Goal: Task Accomplishment & Management: Use online tool/utility

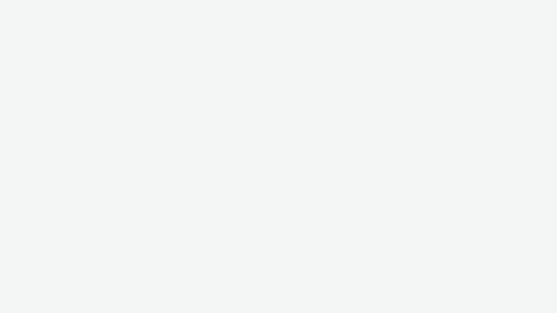
select select "bb38495b-c8c1-4ca5-90f6-4d573851156b"
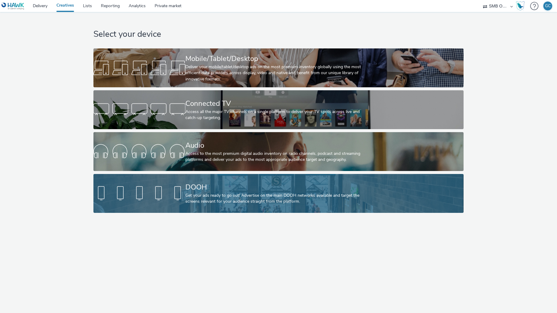
click at [139, 195] on div at bounding box center [139, 193] width 92 height 19
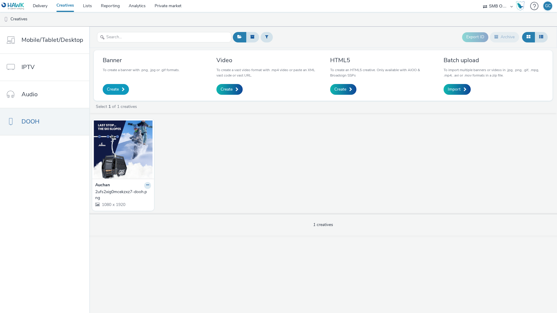
click at [122, 90] on span at bounding box center [123, 89] width 3 height 4
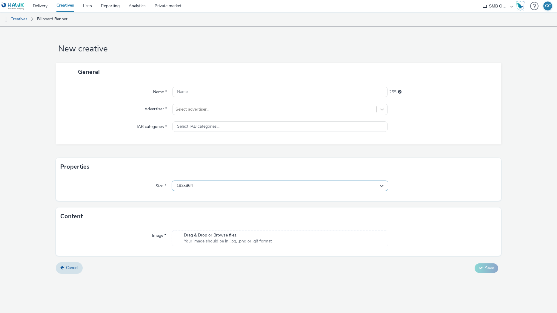
click at [211, 185] on div "192x864" at bounding box center [280, 185] width 217 height 10
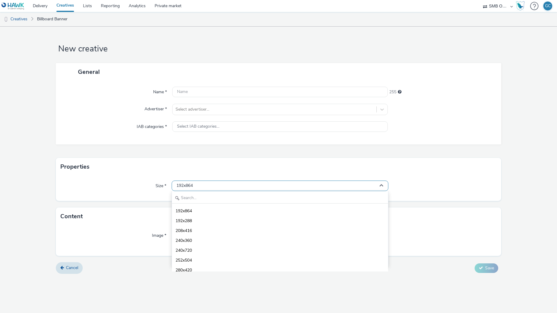
drag, startPoint x: 211, startPoint y: 185, endPoint x: 214, endPoint y: 181, distance: 4.4
click at [211, 185] on div "192x864" at bounding box center [280, 185] width 217 height 10
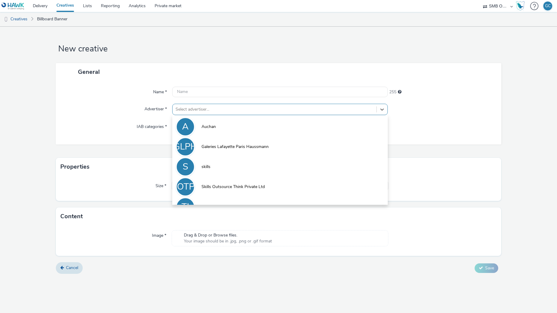
click at [239, 107] on div at bounding box center [275, 109] width 198 height 7
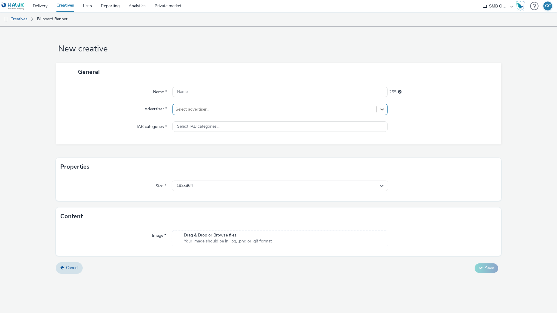
click at [239, 107] on div at bounding box center [275, 109] width 198 height 7
click at [228, 126] on div "Select IAB categories..." at bounding box center [279, 126] width 215 height 10
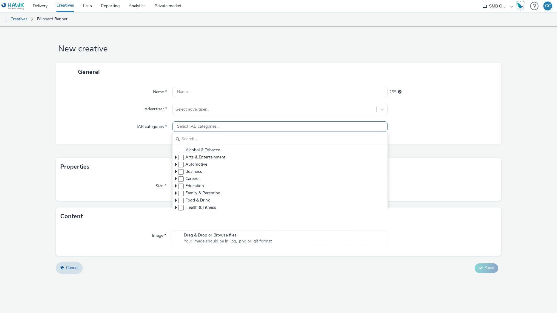
click at [228, 126] on div "Select IAB categories..." at bounding box center [279, 126] width 215 height 10
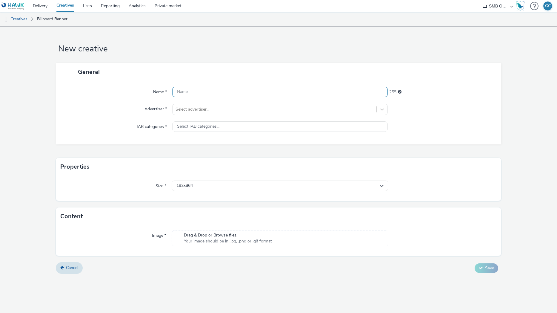
click at [220, 91] on input "text" at bounding box center [279, 92] width 215 height 10
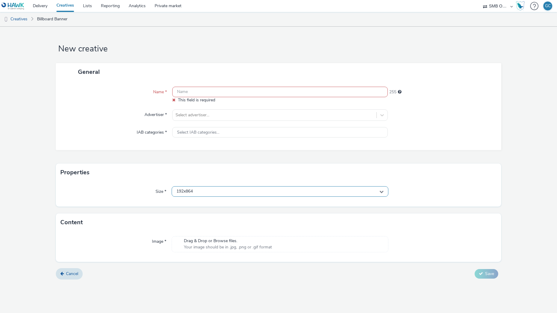
click at [218, 188] on div "192x864" at bounding box center [280, 191] width 217 height 10
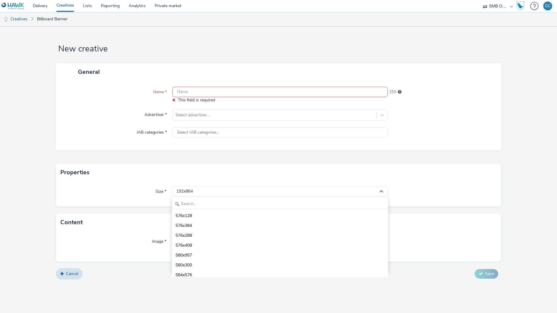
scroll to position [717, 0]
click at [216, 206] on input "text" at bounding box center [280, 204] width 216 height 10
type input "dooh"
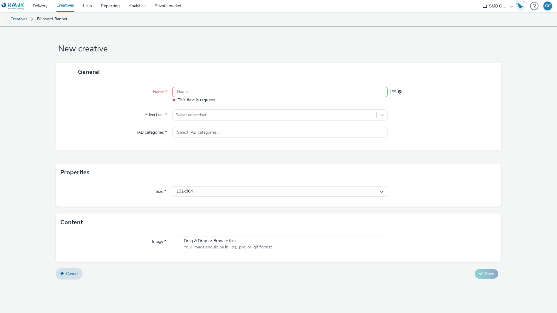
select select "ac009755-aa48-4799-8050-7a339a378eb8"
click at [480, 0] on select "AllMatik AZERION AZERION SURVEYS Havas Media France Hawk JCDecaux AS - Malls PB…" at bounding box center [498, 6] width 36 height 12
select select "79162ed7-0017-4339-93b0-3399b708648f"
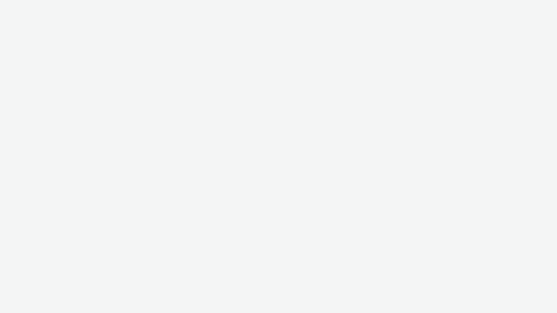
select select "ac009755-aa48-4799-8050-7a339a378eb8"
select select "79162ed7-0017-4339-93b0-3399b708648f"
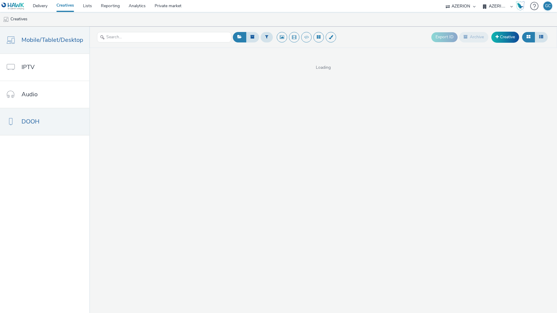
click at [37, 124] on span "DOOH" at bounding box center [31, 121] width 18 height 9
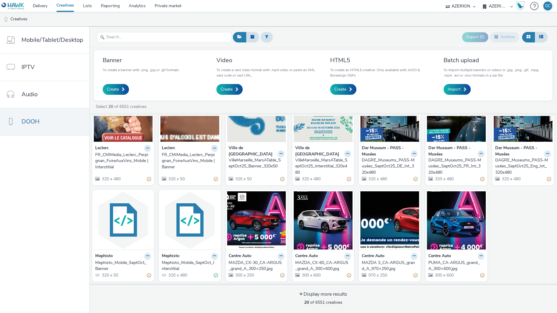
scroll to position [133, 0]
click at [401, 165] on div "DAGRE_Museums_PASS-Musées_SeptOct25_DE_Int_320x480" at bounding box center [388, 166] width 53 height 18
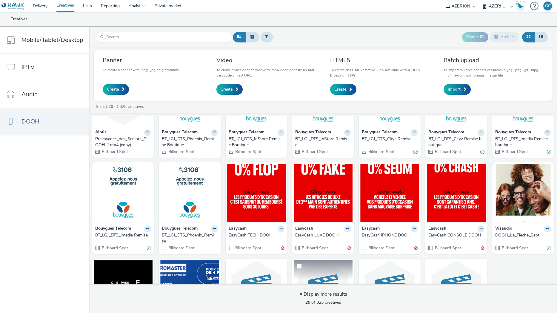
scroll to position [122, 0]
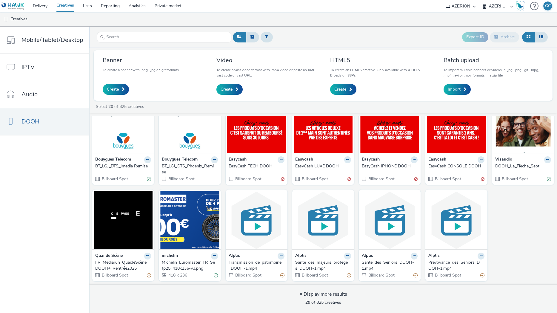
click at [182, 264] on div "Michelin_Euromaster_FR_Setp25_418x236-v3.png" at bounding box center [188, 265] width 53 height 12
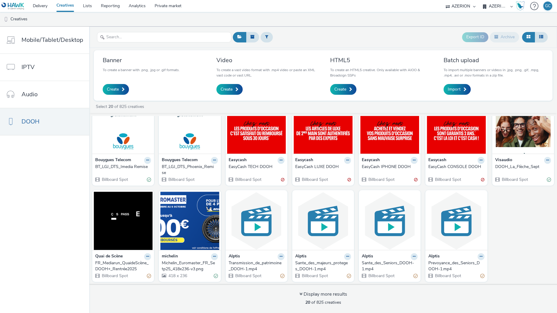
scroll to position [122, 0]
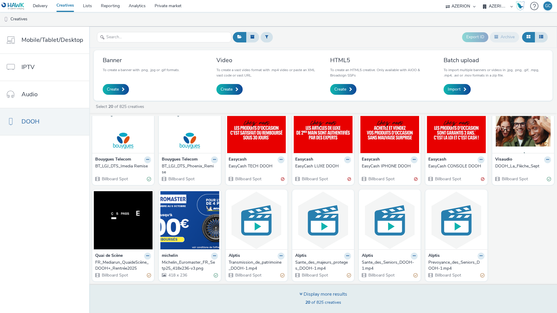
click at [325, 301] on span "20 of 825 creatives" at bounding box center [323, 302] width 36 height 6
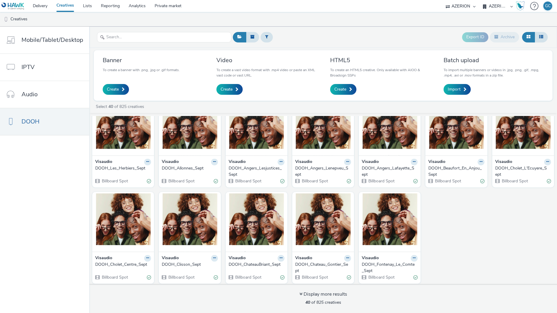
scroll to position [411, 0]
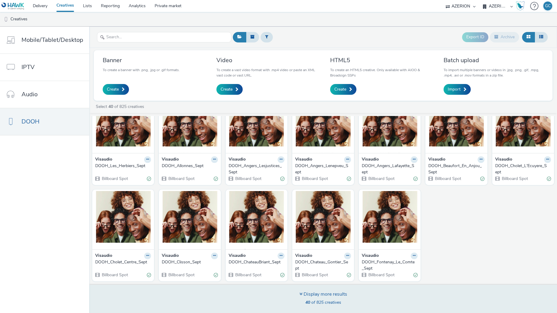
click at [317, 300] on span "40 of 825 creatives" at bounding box center [323, 302] width 36 height 6
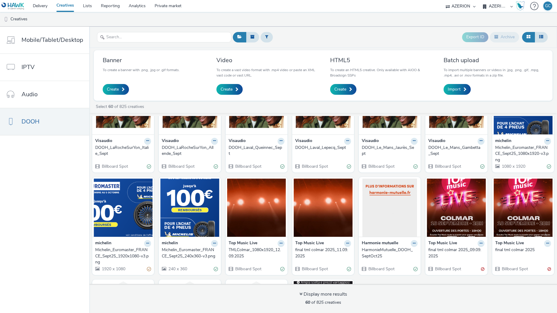
scroll to position [626, 0]
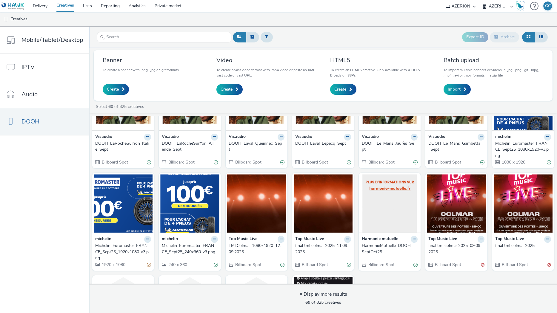
click at [194, 253] on div "Michelin_Euromaster_FRANCE_Sept25_240x360-v3.png" at bounding box center [188, 248] width 53 height 12
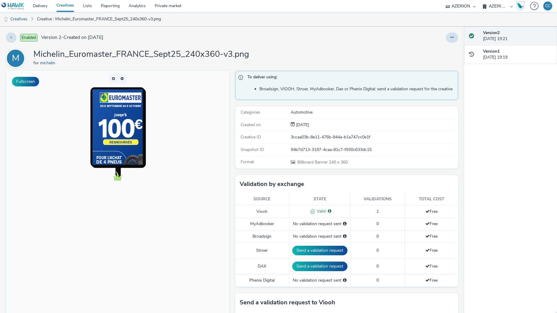
scroll to position [36, 0]
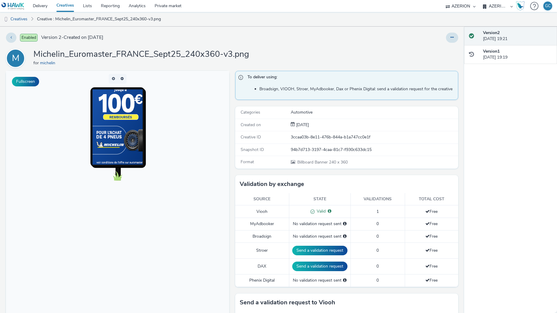
click at [119, 140] on img at bounding box center [121, 114] width 56 height 100
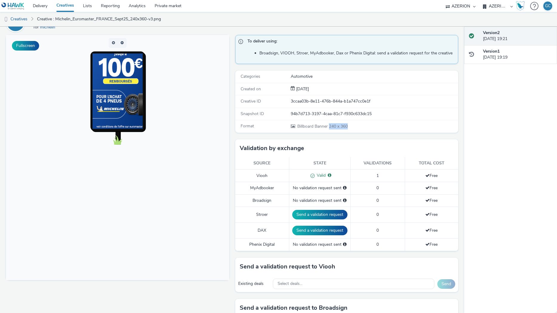
drag, startPoint x: 328, startPoint y: 126, endPoint x: 347, endPoint y: 125, distance: 19.7
click at [347, 125] on div "Billboard Banner 240 x 360" at bounding box center [374, 126] width 167 height 6
click at [368, 130] on div "Format Billboard Banner 240 x 360" at bounding box center [346, 126] width 223 height 12
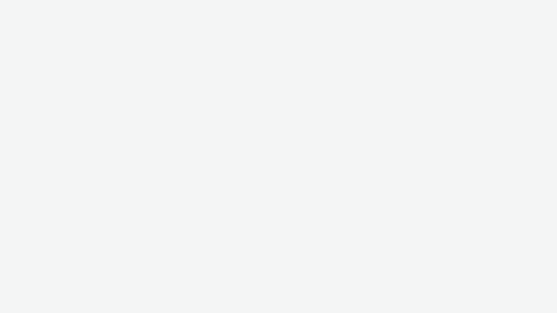
select select "ac009755-aa48-4799-8050-7a339a378eb8"
select select "79162ed7-0017-4339-93b0-3399b708648f"
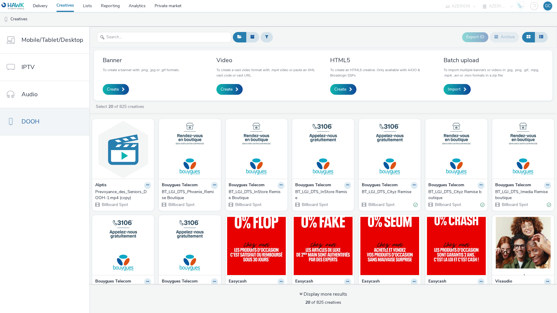
click at [99, 89] on div "Banner To create a banner with .png, .jpg or .gif formats. Create" at bounding box center [152, 76] width 109 height 42
click at [109, 89] on span "Create" at bounding box center [113, 89] width 12 height 6
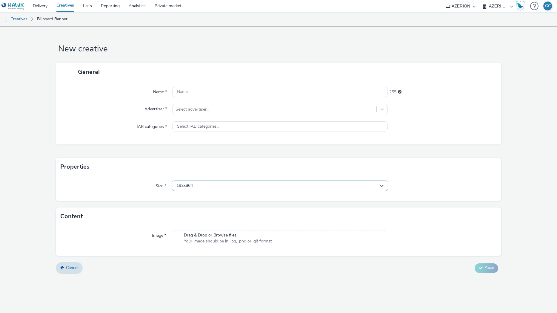
click at [221, 187] on div "192x864" at bounding box center [280, 185] width 217 height 10
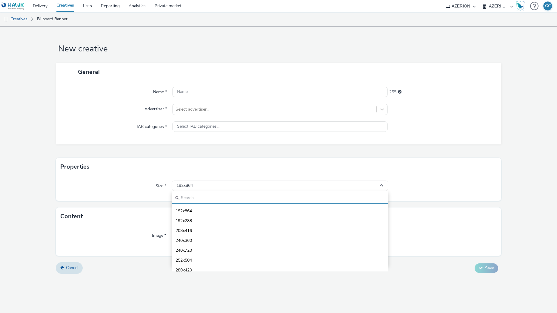
click at [210, 199] on input "text" at bounding box center [280, 198] width 216 height 10
click at [199, 200] on input "dooh" at bounding box center [280, 198] width 216 height 10
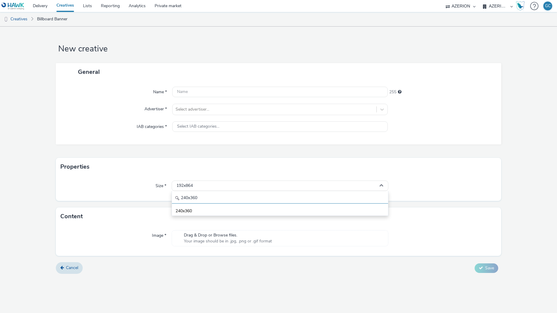
type input "240x360"
click at [208, 165] on div "Properties" at bounding box center [279, 167] width 446 height 18
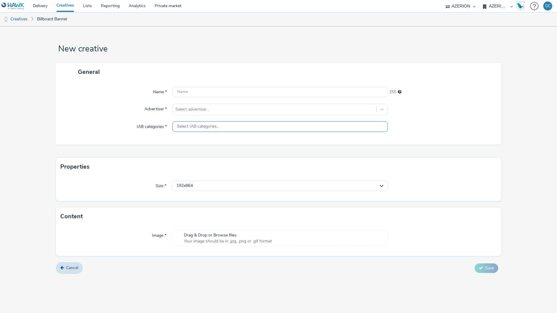
click at [212, 129] on div "Select IAB categories..." at bounding box center [279, 126] width 215 height 10
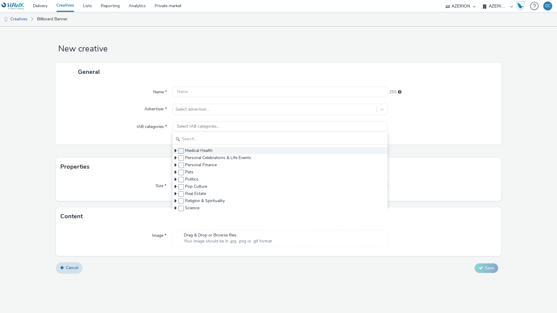
scroll to position [143, 0]
click at [201, 138] on input "text" at bounding box center [280, 139] width 215 height 10
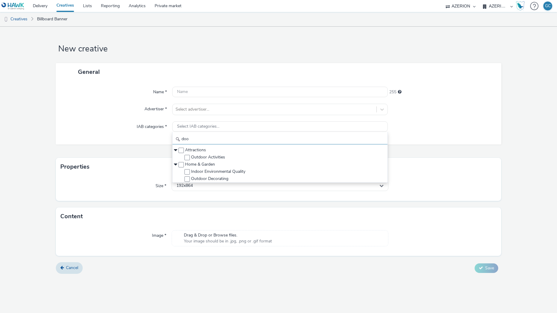
scroll to position [0, 0]
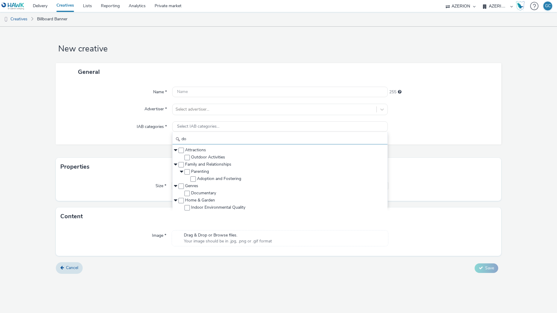
type input "d"
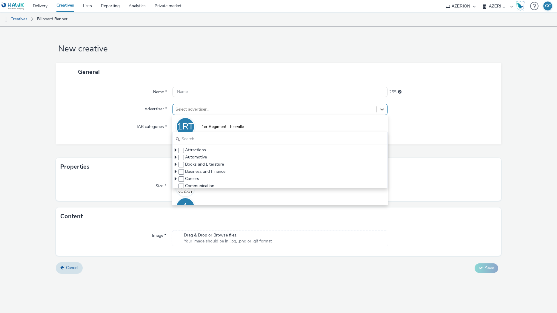
click at [208, 113] on div "Select advertiser..." at bounding box center [279, 109] width 215 height 11
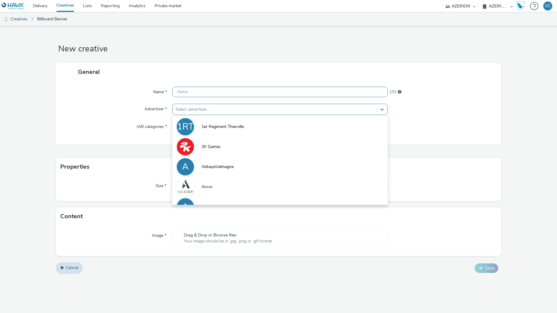
click at [214, 89] on input "text" at bounding box center [279, 92] width 215 height 10
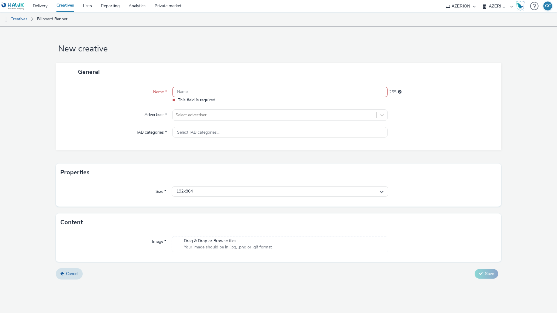
select select "bb38495b-c8c1-4ca5-90f6-4d573851156b"
click at [479, 0] on select "AllMatik AZERION AZERION SURVEYS Havas Media France Hawk JCDecaux AS - Malls PB…" at bounding box center [461, 6] width 36 height 12
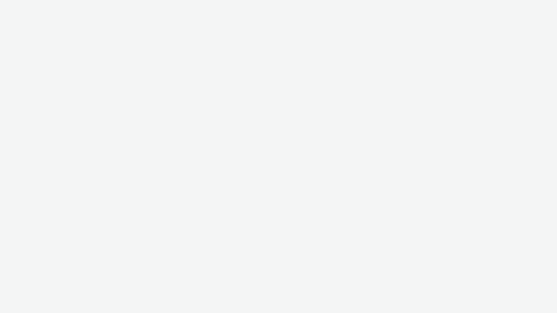
select select "bb38495b-c8c1-4ca5-90f6-4d573851156b"
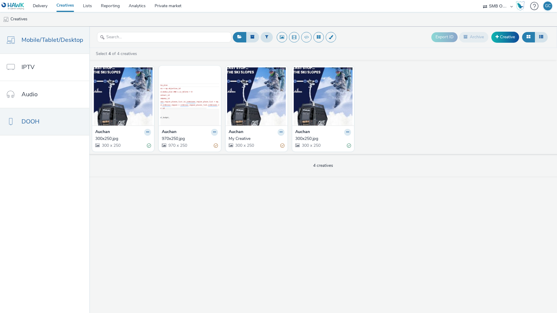
click at [47, 123] on link "DOOH" at bounding box center [44, 121] width 89 height 27
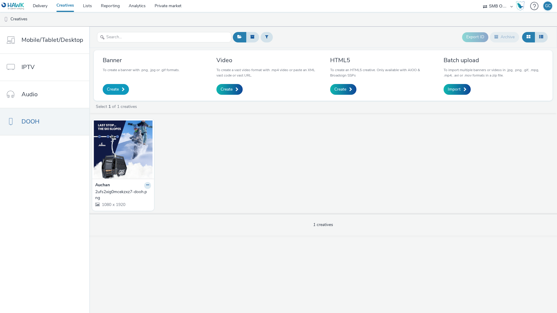
click at [122, 89] on span at bounding box center [123, 89] width 3 height 4
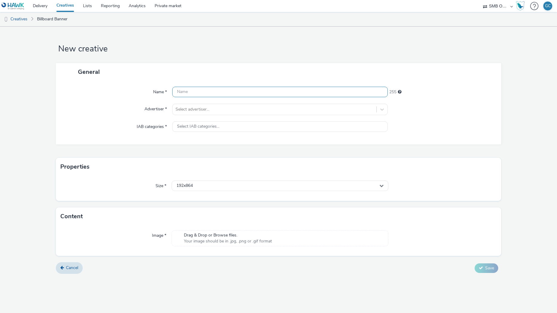
click at [192, 91] on input "text" at bounding box center [279, 92] width 215 height 10
type input "test"
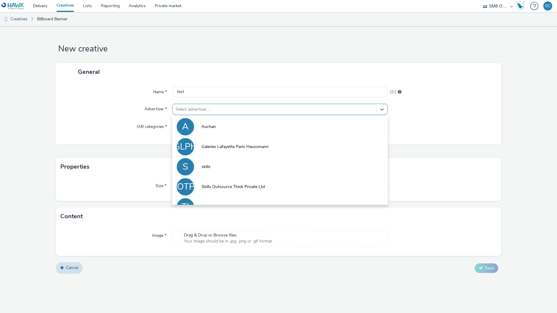
drag, startPoint x: 261, startPoint y: 108, endPoint x: 265, endPoint y: 113, distance: 6.6
click at [262, 108] on div at bounding box center [275, 109] width 198 height 7
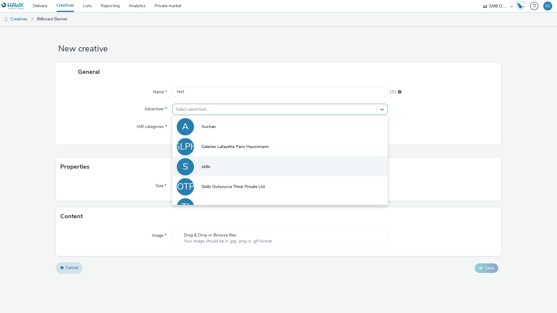
scroll to position [13, 0]
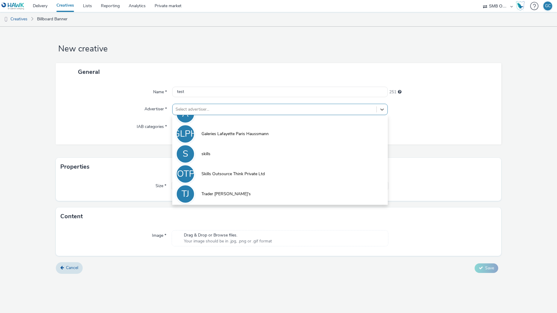
click at [272, 178] on li "SOTPL Skills Outsource Think Private Ltd" at bounding box center [279, 173] width 215 height 20
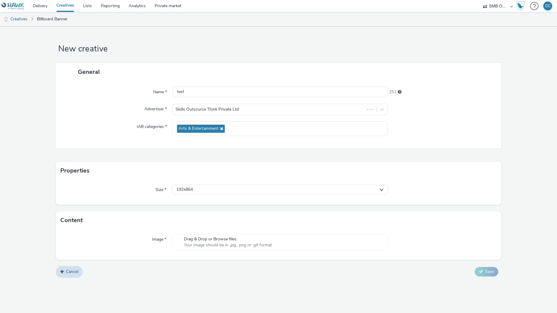
click at [214, 238] on span "Drag & Drop or Browse files." at bounding box center [228, 239] width 88 height 6
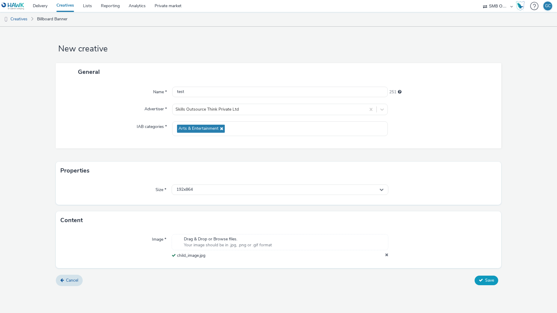
click at [484, 280] on button "Save" at bounding box center [487, 280] width 24 height 10
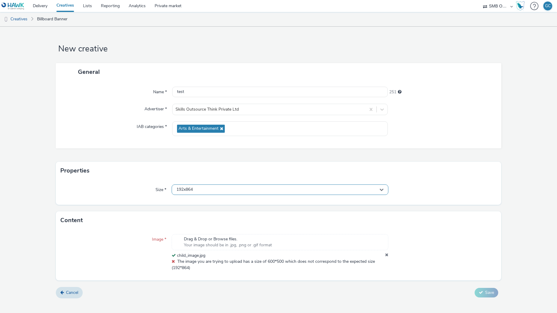
drag, startPoint x: 216, startPoint y: 190, endPoint x: 219, endPoint y: 189, distance: 3.4
click at [217, 189] on div "192x864" at bounding box center [280, 189] width 217 height 10
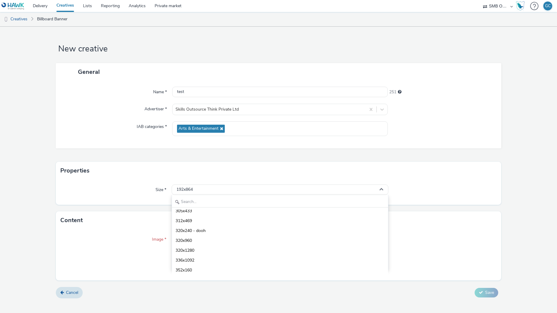
scroll to position [72, 0]
click at [223, 238] on li "320x240 - dooh" at bounding box center [280, 241] width 216 height 10
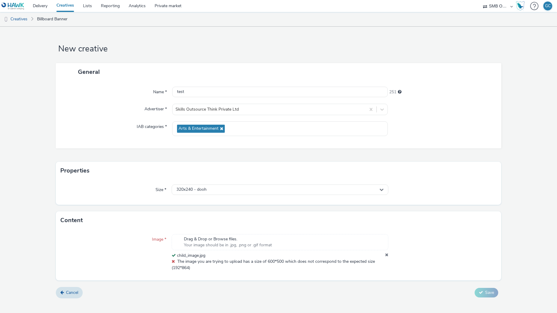
click at [363, 237] on div "Drag & Drop or Browse files. Your image should be in .jpg, .png or .gif format" at bounding box center [280, 242] width 217 height 16
click at [385, 254] on icon at bounding box center [386, 255] width 3 height 6
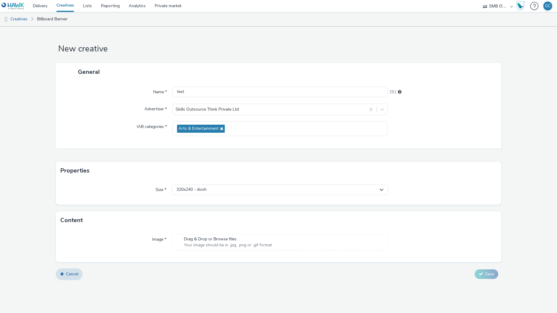
click at [211, 240] on span "Drag & Drop or Browse files." at bounding box center [228, 239] width 88 height 6
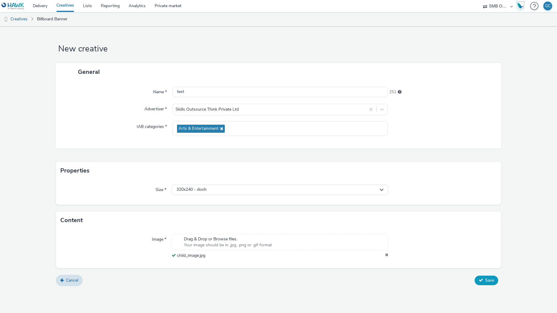
click at [481, 278] on icon at bounding box center [481, 280] width 4 height 4
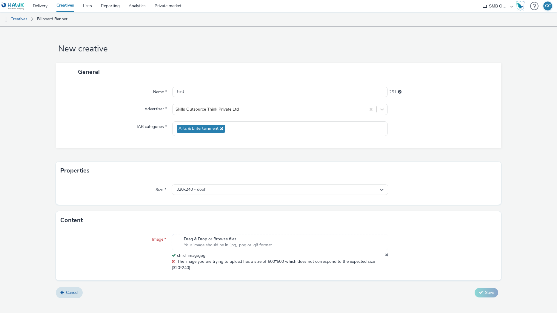
click at [174, 261] on icon at bounding box center [173, 261] width 3 height 4
click at [386, 254] on icon at bounding box center [386, 255] width 3 height 6
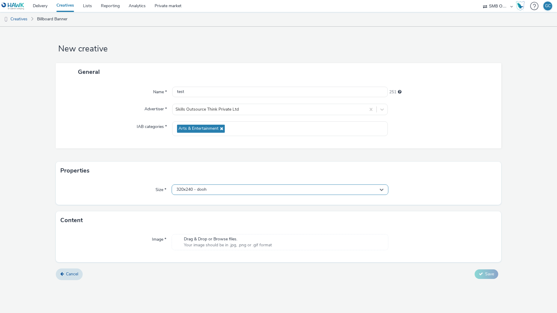
click at [235, 189] on div "320x240 - dooh" at bounding box center [280, 189] width 217 height 10
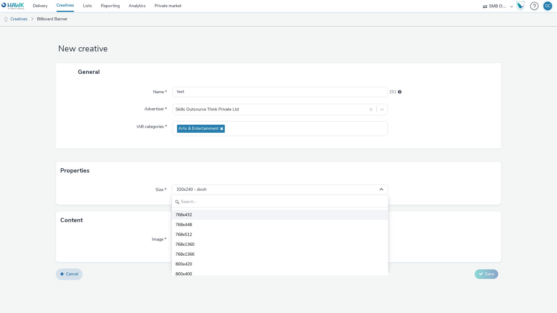
scroll to position [1075, 0]
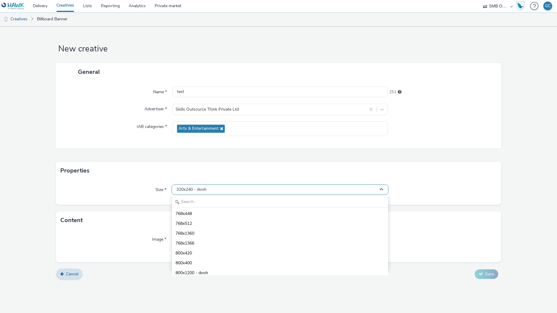
click at [218, 187] on div "320x240 - dooh" at bounding box center [280, 189] width 217 height 10
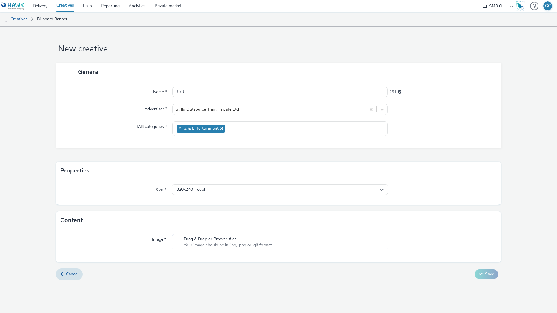
click at [209, 196] on div "Size * 320x240 - dooh" at bounding box center [279, 191] width 446 height 25
click at [209, 191] on div "320x240 - dooh" at bounding box center [280, 189] width 217 height 10
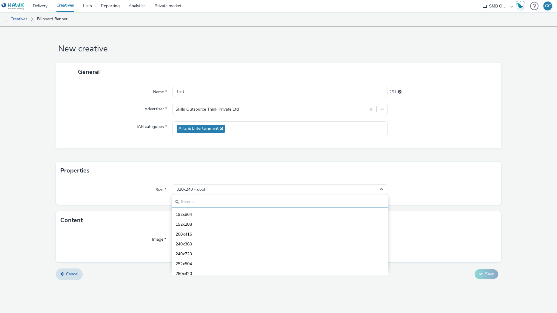
click at [201, 202] on input "text" at bounding box center [280, 202] width 216 height 10
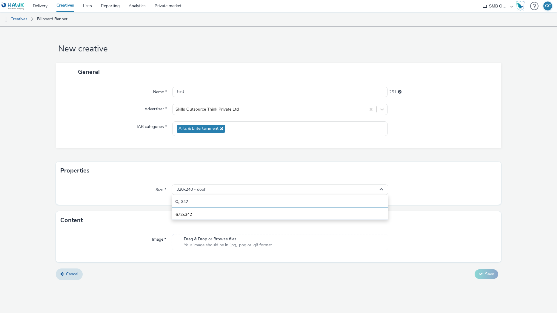
click at [198, 201] on input "342" at bounding box center [280, 202] width 216 height 10
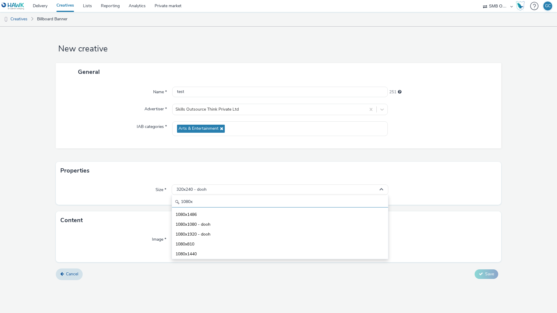
type input "1080x"
click at [196, 233] on span "1080x1920 - dooh" at bounding box center [193, 234] width 35 height 6
click at [196, 233] on form "New creative General Name * test 251 Advertiser * Skills Outsource Think Privat…" at bounding box center [278, 155] width 557 height 257
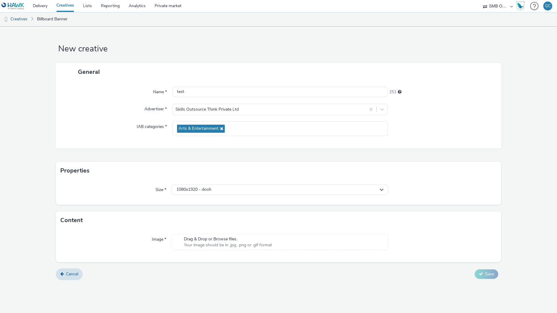
click at [212, 237] on span "Drag & Drop or Browse files." at bounding box center [228, 239] width 88 height 6
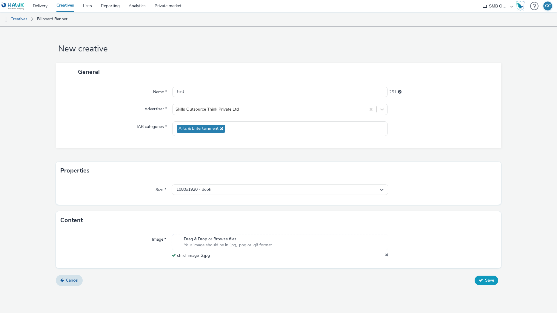
click at [489, 280] on span "Save" at bounding box center [489, 280] width 9 height 6
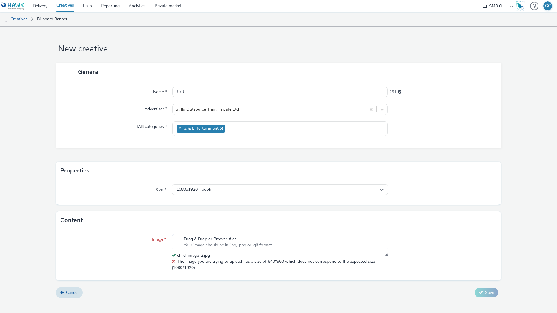
click at [244, 242] on span "Your image should be in .jpg, .png or .gif format" at bounding box center [228, 245] width 88 height 6
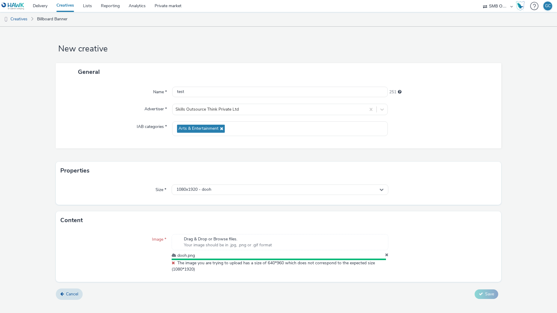
click at [463, 261] on div at bounding box center [443, 253] width 108 height 38
click at [388, 255] on icon at bounding box center [386, 255] width 3 height 6
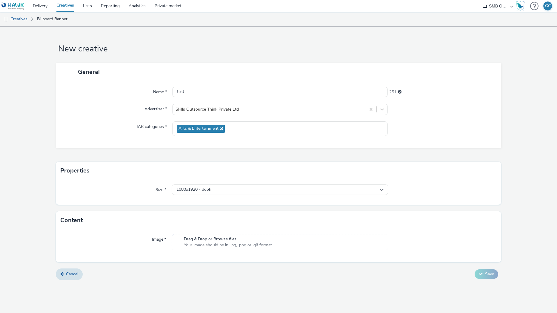
click at [319, 241] on div "Drag & Drop or Browse files. Your image should be in .jpg, .png or .gif format" at bounding box center [280, 242] width 217 height 16
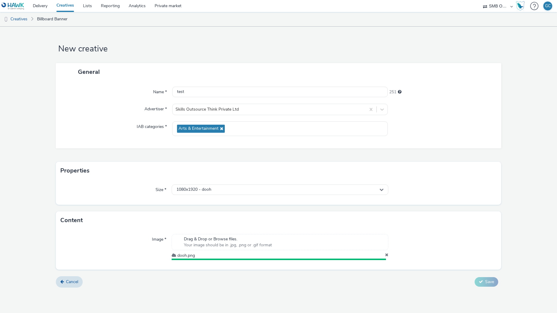
click at [475, 245] on div at bounding box center [443, 247] width 108 height 26
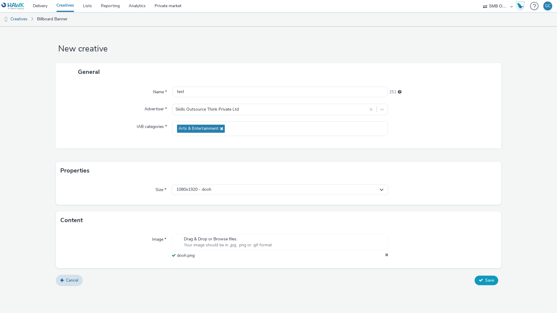
click at [481, 281] on icon at bounding box center [481, 280] width 4 height 4
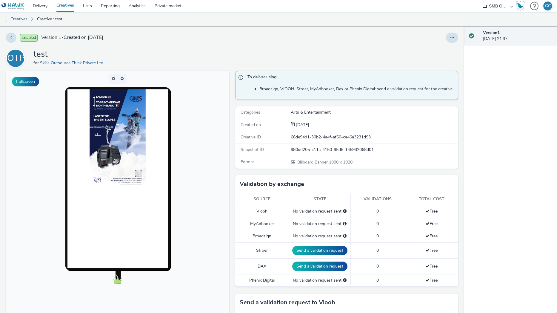
click at [64, 8] on link "Creatives" at bounding box center [65, 6] width 27 height 12
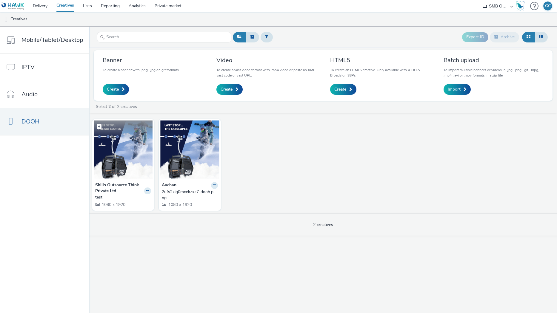
click at [124, 160] on img at bounding box center [123, 149] width 59 height 58
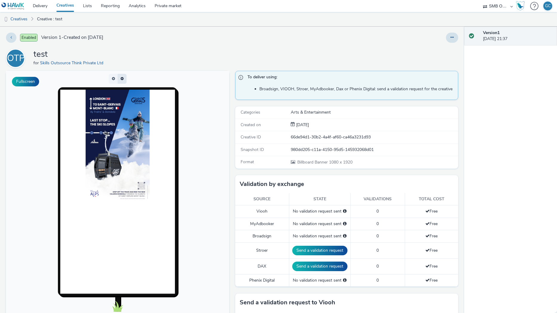
click at [119, 79] on button "button" at bounding box center [122, 79] width 9 height 10
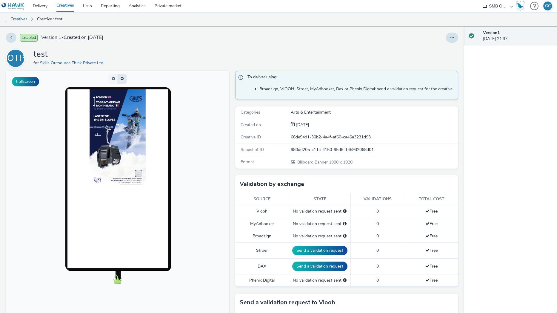
click at [119, 79] on button "button" at bounding box center [122, 79] width 9 height 10
click at [121, 79] on span "button" at bounding box center [121, 79] width 0 height 0
click at [119, 79] on button "button" at bounding box center [122, 79] width 9 height 10
drag, startPoint x: 119, startPoint y: 79, endPoint x: 110, endPoint y: 79, distance: 9.3
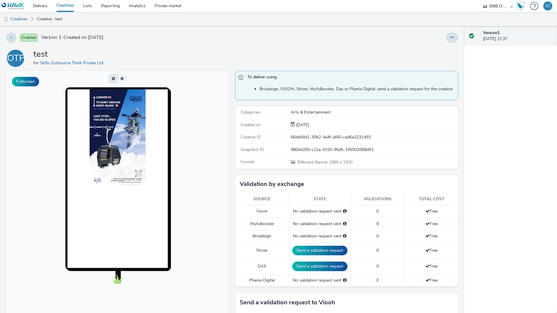
click at [110, 79] on span at bounding box center [118, 80] width 18 height 5
click at [110, 79] on button "button" at bounding box center [113, 79] width 9 height 10
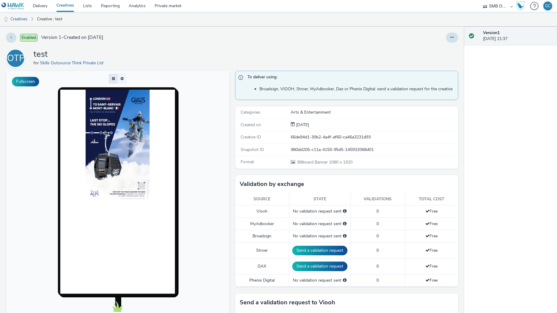
click at [110, 79] on button "button" at bounding box center [113, 79] width 9 height 10
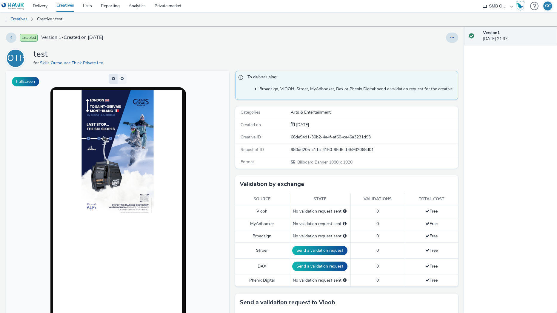
click at [110, 79] on button "button" at bounding box center [113, 79] width 9 height 10
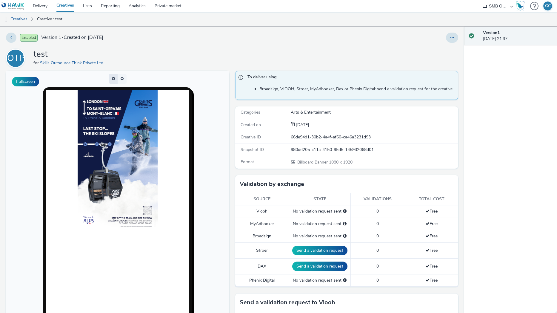
click at [112, 79] on span "button" at bounding box center [113, 79] width 3 height 4
click at [110, 79] on button "button" at bounding box center [113, 79] width 9 height 10
click at [118, 79] on button "button" at bounding box center [122, 79] width 9 height 10
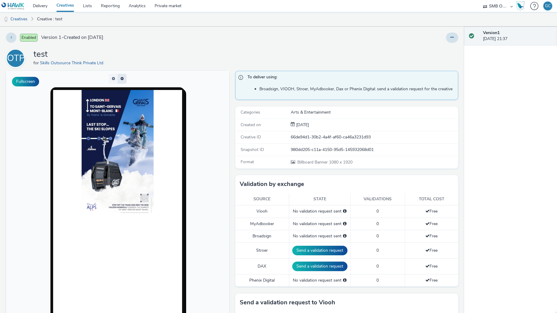
click at [122, 79] on span "button" at bounding box center [122, 79] width 0 height 0
click at [118, 79] on button "button" at bounding box center [122, 79] width 9 height 10
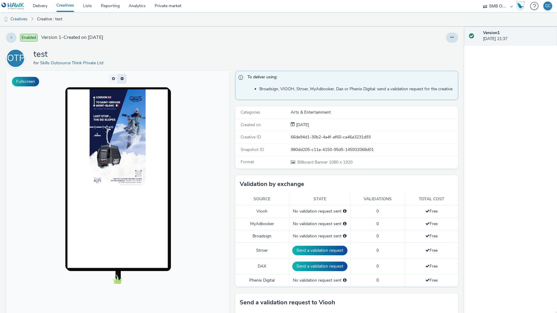
click at [118, 79] on button "button" at bounding box center [122, 79] width 9 height 10
drag, startPoint x: 118, startPoint y: 79, endPoint x: 36, endPoint y: 22, distance: 100.5
click at [36, 71] on html at bounding box center [117, 193] width 223 height 245
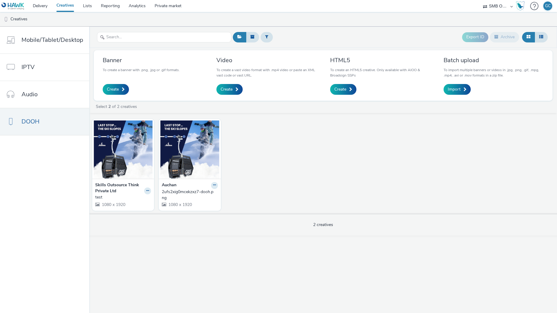
click at [196, 188] on div "Auchan" at bounding box center [190, 185] width 56 height 7
click at [188, 161] on img at bounding box center [189, 149] width 59 height 58
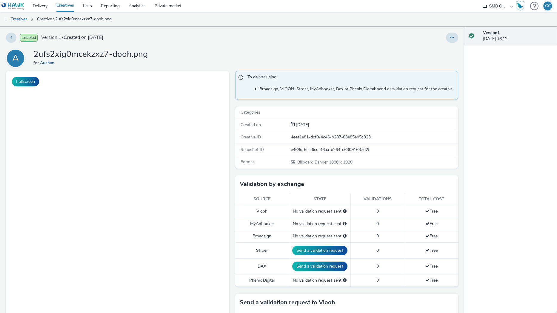
click at [208, 57] on div "A 2ufs2xig0mcekzxz7-dooh.png for Auchan" at bounding box center [232, 58] width 452 height 19
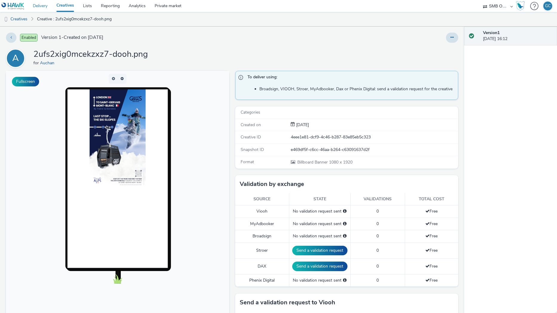
click at [37, 2] on link "Delivery" at bounding box center [40, 6] width 24 height 12
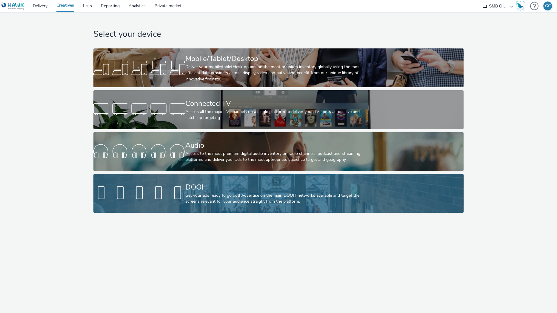
click at [193, 206] on div "DOOH Get your ads ready to go out! Advertise on the main DOOH networks availabl…" at bounding box center [277, 193] width 184 height 39
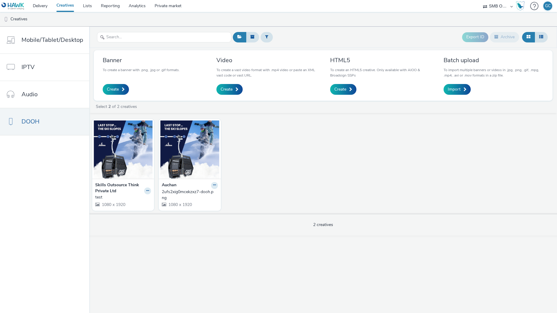
select select "ac009755-aa48-4799-8050-7a339a378eb8"
click at [480, 0] on select "AllMatik AZERION AZERION SURVEYS Havas Media France Hawk JCDecaux AS - Malls PB…" at bounding box center [498, 6] width 36 height 12
select select "79162ed7-0017-4339-93b0-3399b708648f"
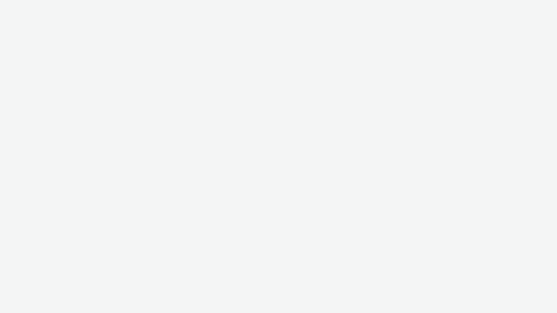
select select "ac009755-aa48-4799-8050-7a339a378eb8"
select select "79162ed7-0017-4339-93b0-3399b708648f"
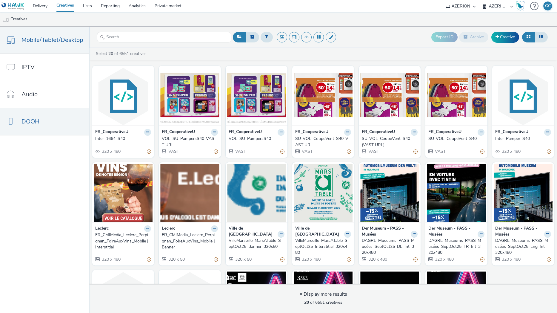
click at [33, 121] on span "DOOH" at bounding box center [31, 121] width 18 height 9
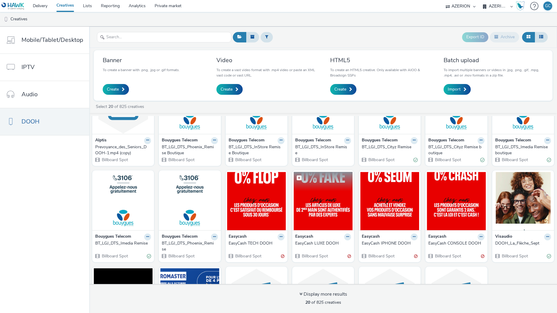
scroll to position [122, 0]
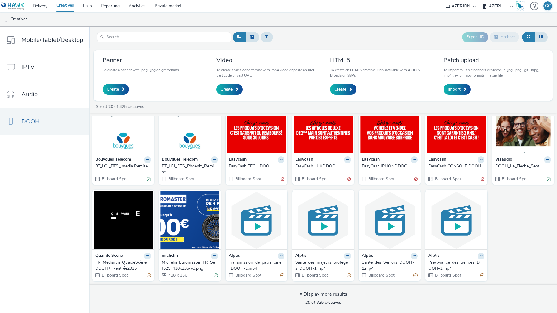
click at [189, 265] on div "Michelin_Euromaster_FR_Setp25_418x236-v3.png" at bounding box center [188, 265] width 53 height 12
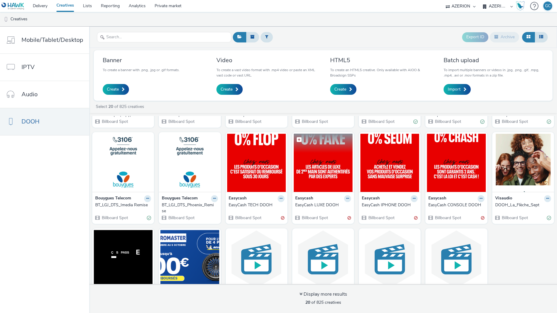
scroll to position [122, 0]
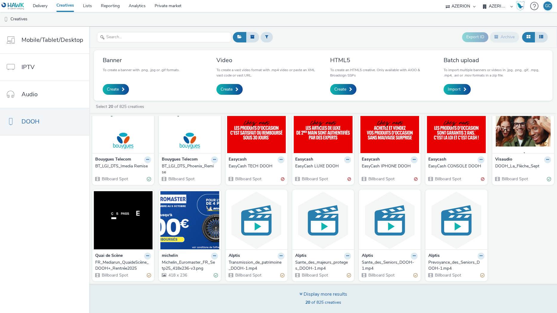
click at [337, 299] on div "Display more results 20 of 825 creatives" at bounding box center [324, 299] width 48 height 16
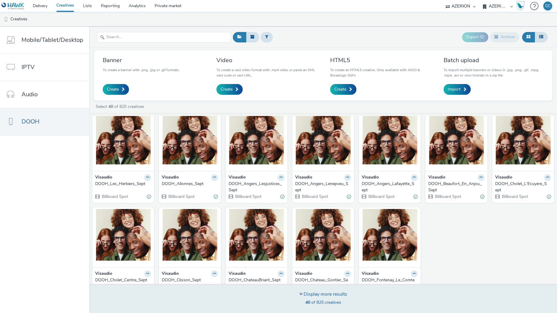
scroll to position [411, 0]
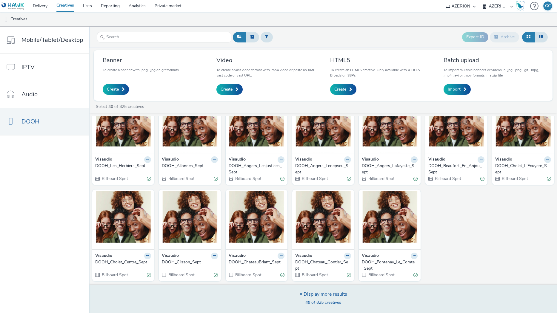
click at [319, 299] on span "40 of 825 creatives" at bounding box center [323, 302] width 36 height 6
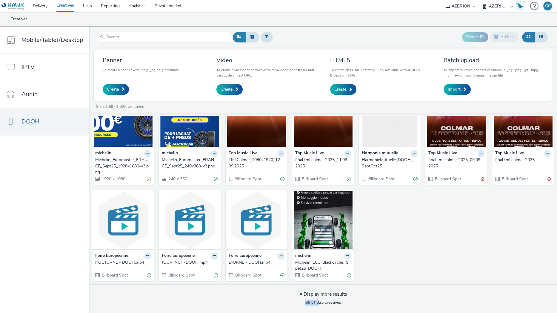
scroll to position [675, 0]
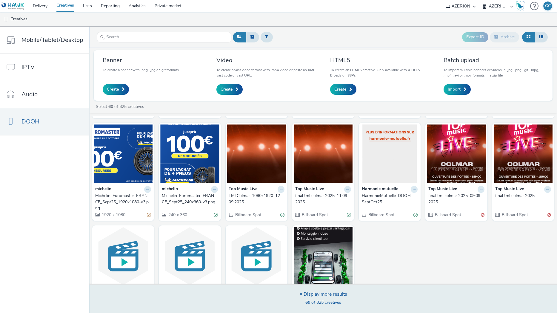
click at [324, 301] on span "60 of 825 creatives" at bounding box center [323, 302] width 36 height 6
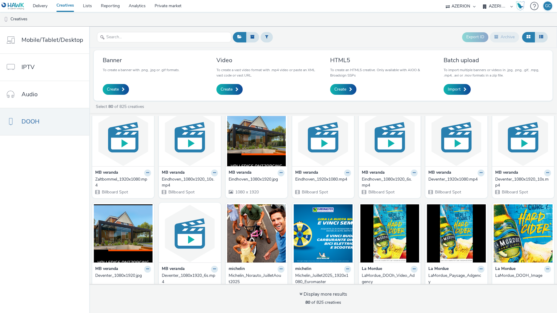
scroll to position [998, 0]
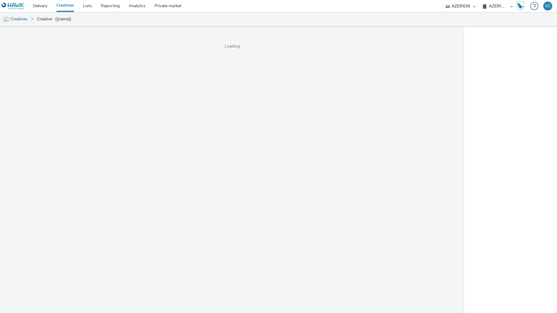
select select "ac009755-aa48-4799-8050-7a339a378eb8"
select select "79162ed7-0017-4339-93b0-3399b708648f"
